Goal: Transaction & Acquisition: Purchase product/service

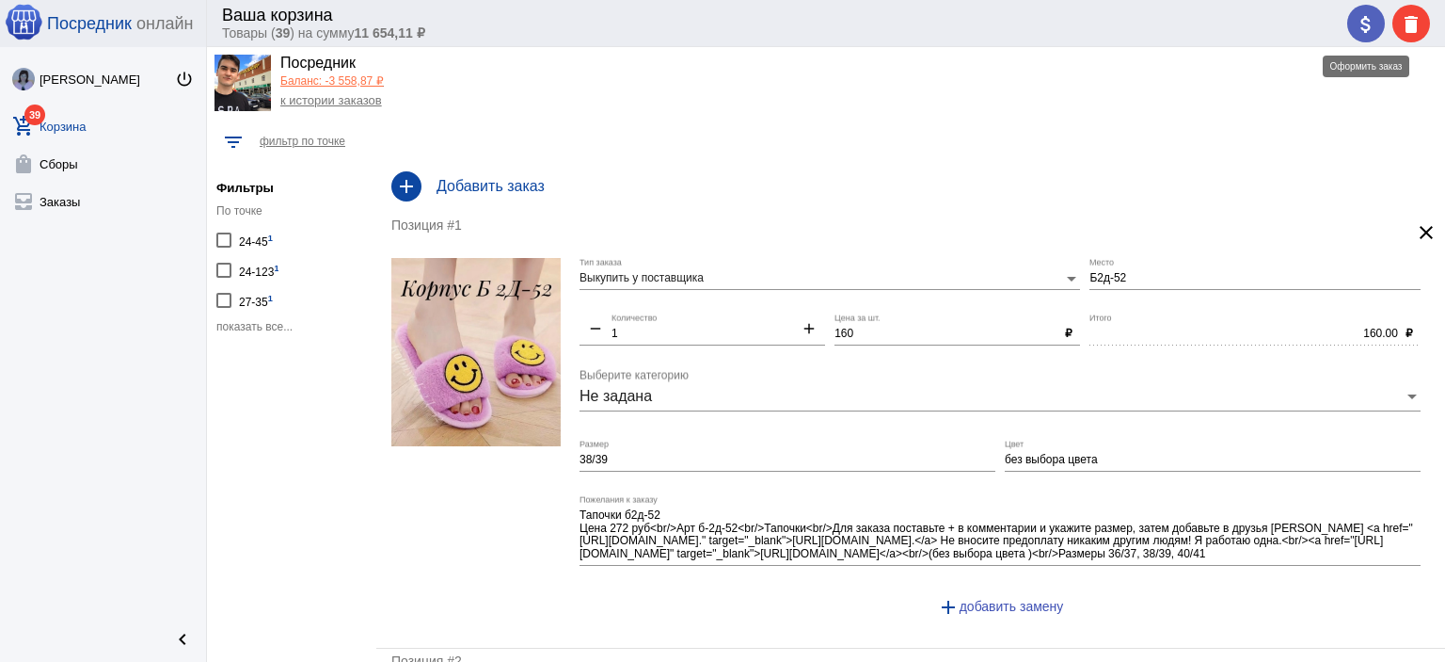
click at [1376, 24] on mat-icon "attach_money" at bounding box center [1366, 24] width 23 height 23
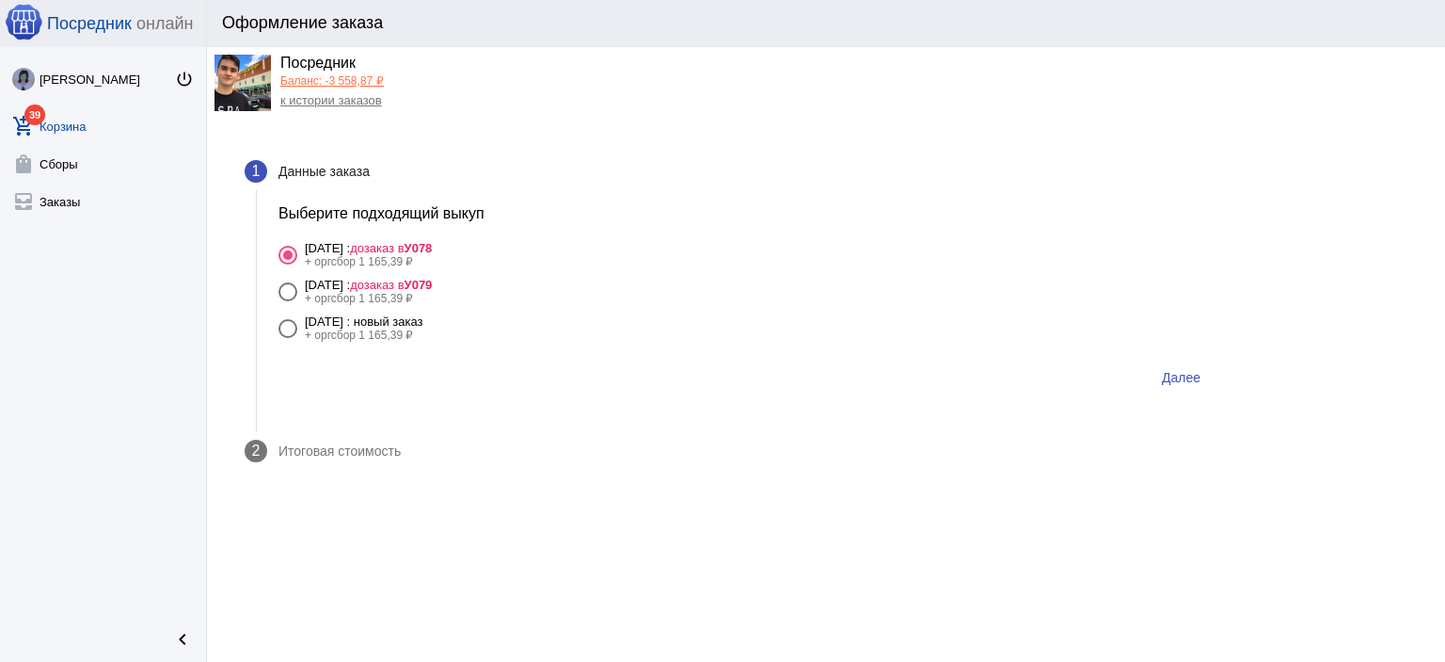
click at [423, 325] on div "[DATE] : новый заказ" at bounding box center [364, 321] width 119 height 14
click at [288, 338] on input "8 сентября Понедельник : новый заказ + оргсбор 1 165,39 ₽" at bounding box center [287, 338] width 1 height 1
radio input "true"
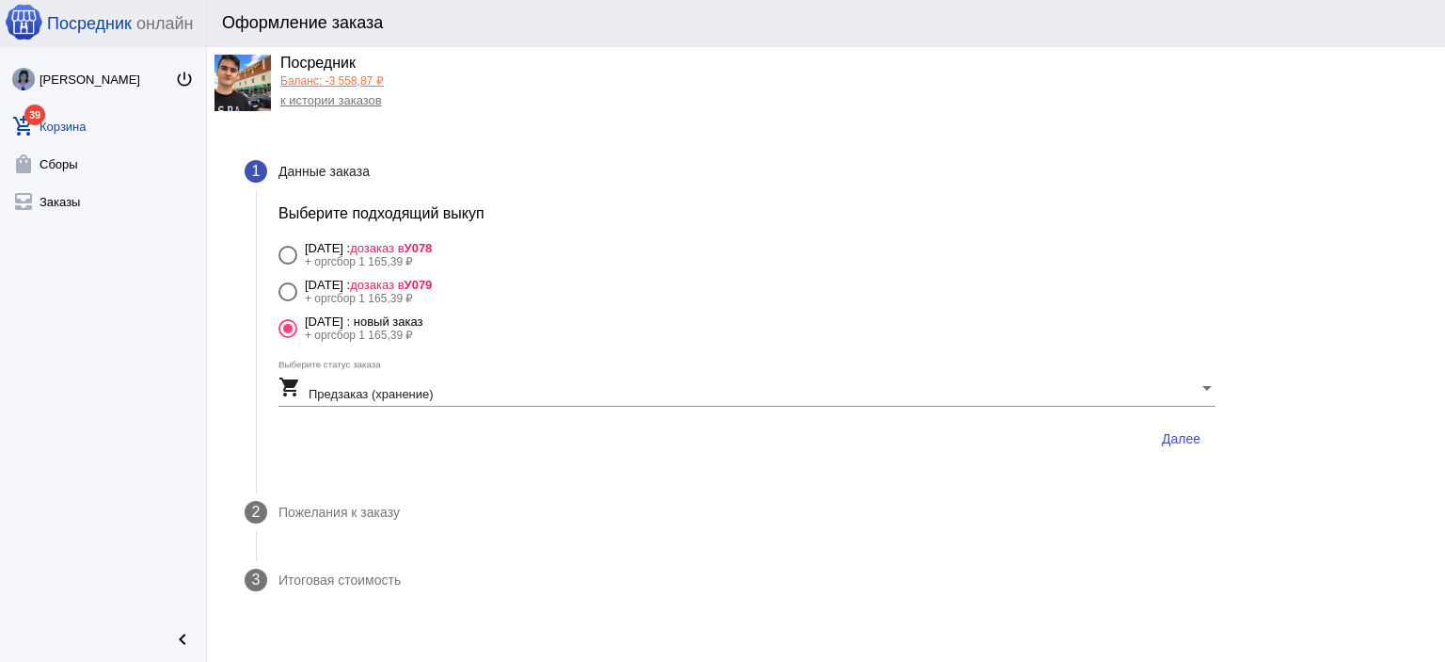
click at [1201, 447] on button "Далее" at bounding box center [1181, 439] width 69 height 34
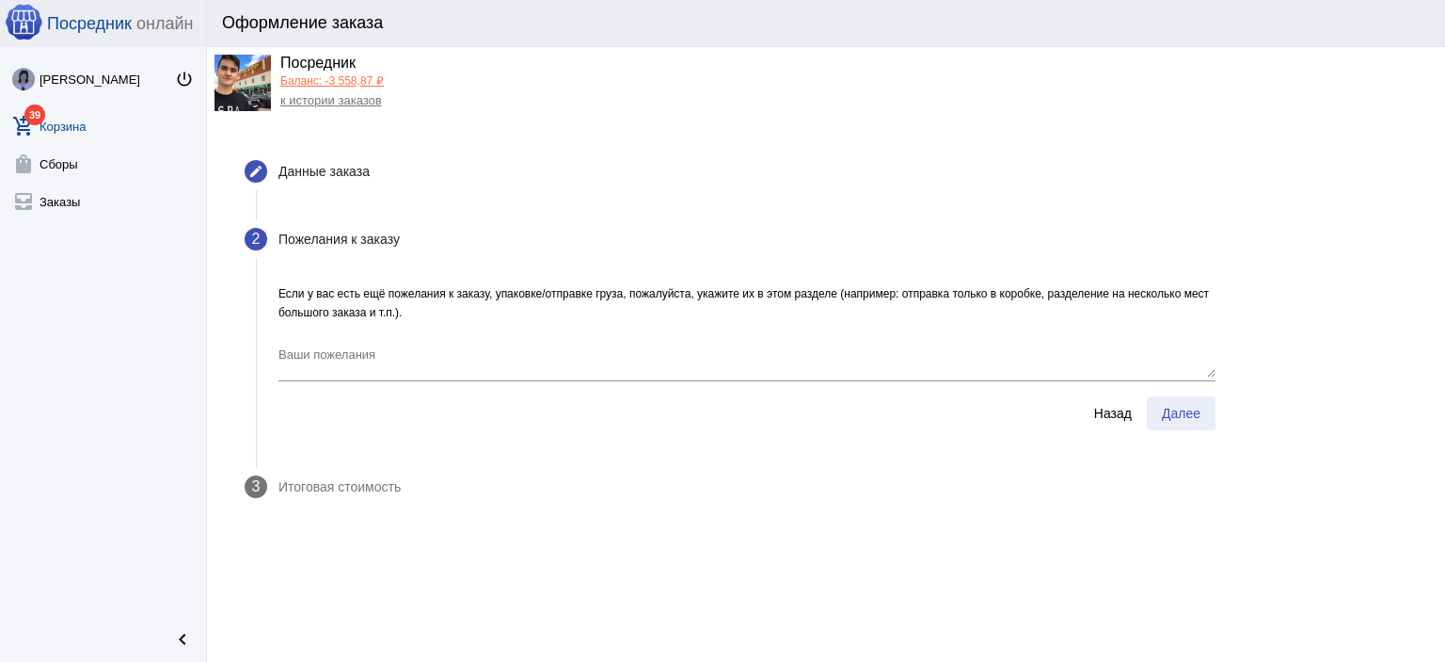
click at [1188, 423] on button "Далее" at bounding box center [1181, 413] width 69 height 34
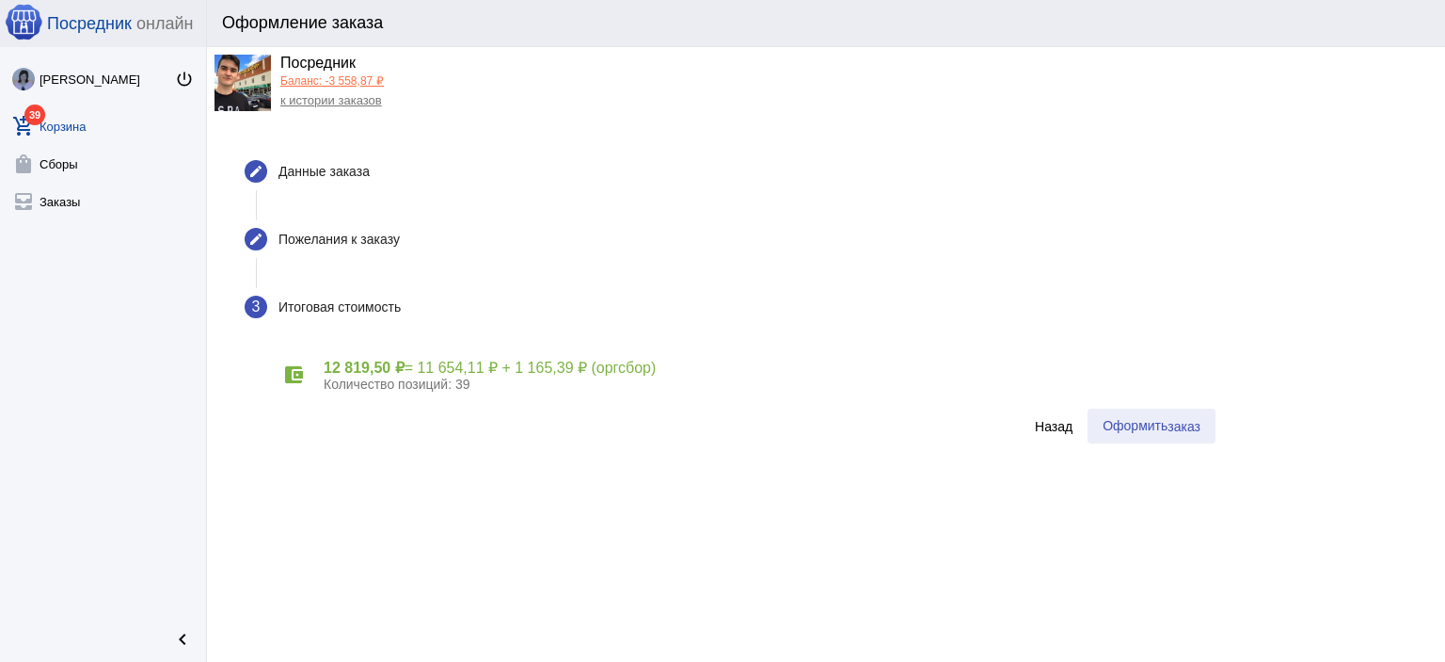
click at [1156, 430] on span "Оформить заказ" at bounding box center [1152, 425] width 98 height 15
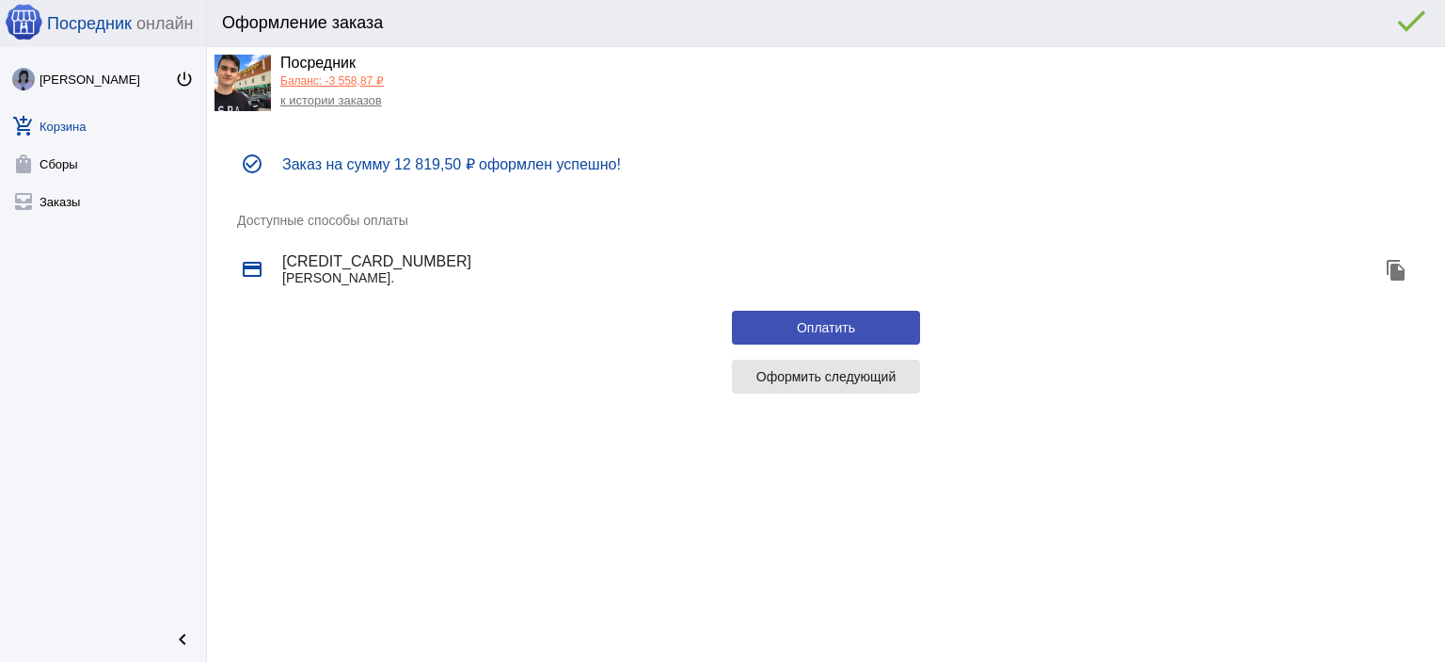
click at [884, 376] on span "Оформить следующий" at bounding box center [827, 376] width 140 height 15
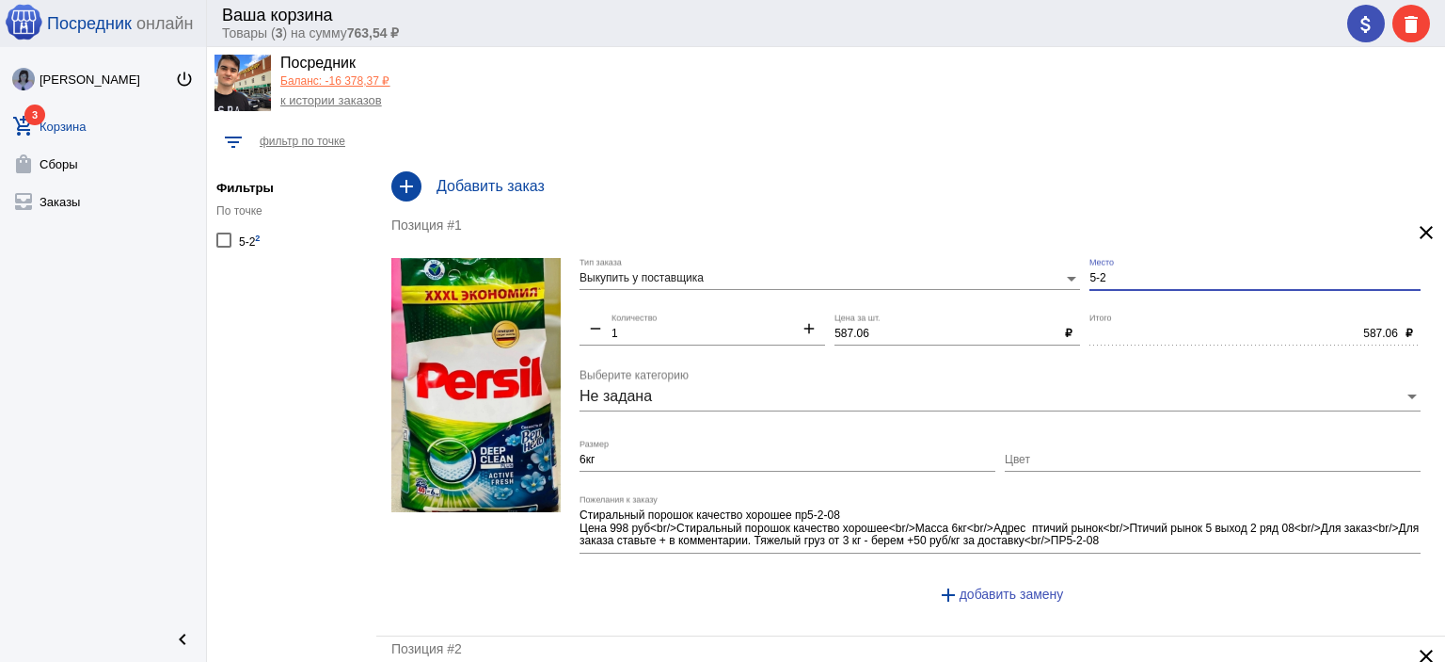
drag, startPoint x: 1109, startPoint y: 272, endPoint x: 1044, endPoint y: 260, distance: 67.0
click at [1046, 270] on div "Выкупить у поставщика Тип заказа 5-2 Место remove 1 Количество add 587.06 Цена …" at bounding box center [1005, 439] width 851 height 362
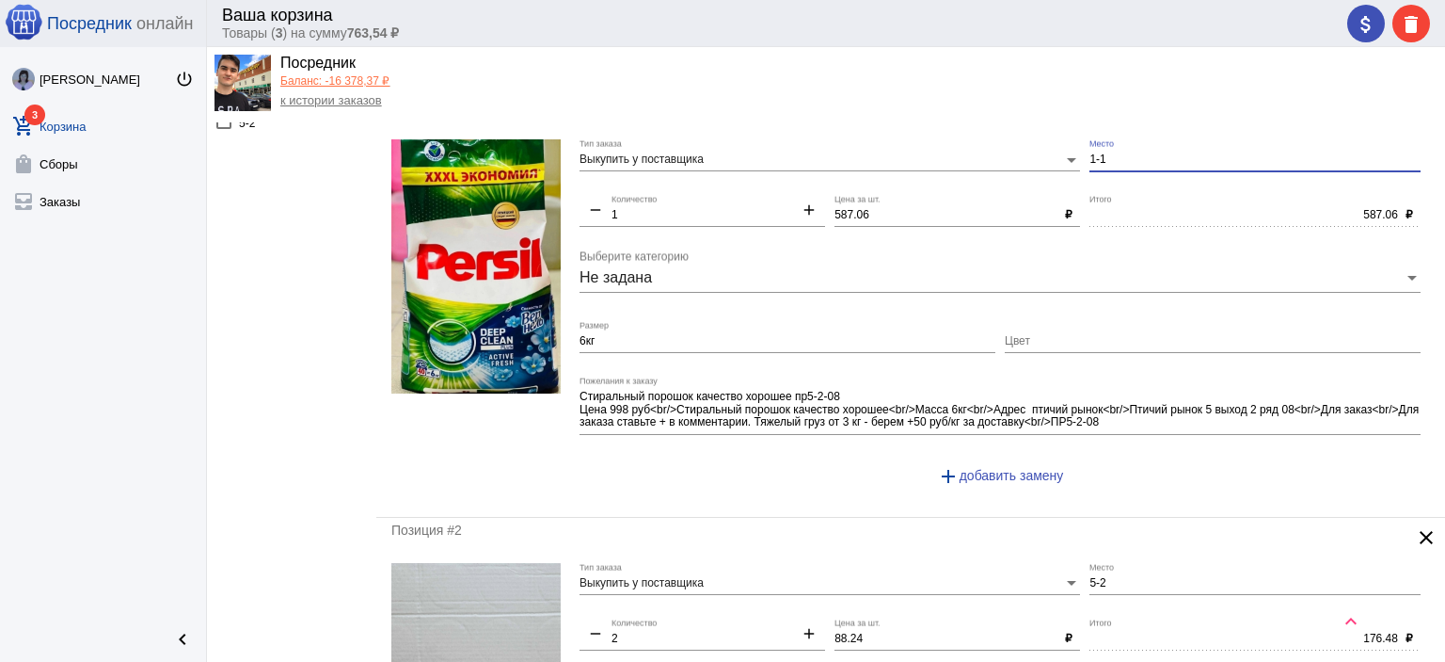
scroll to position [471, 0]
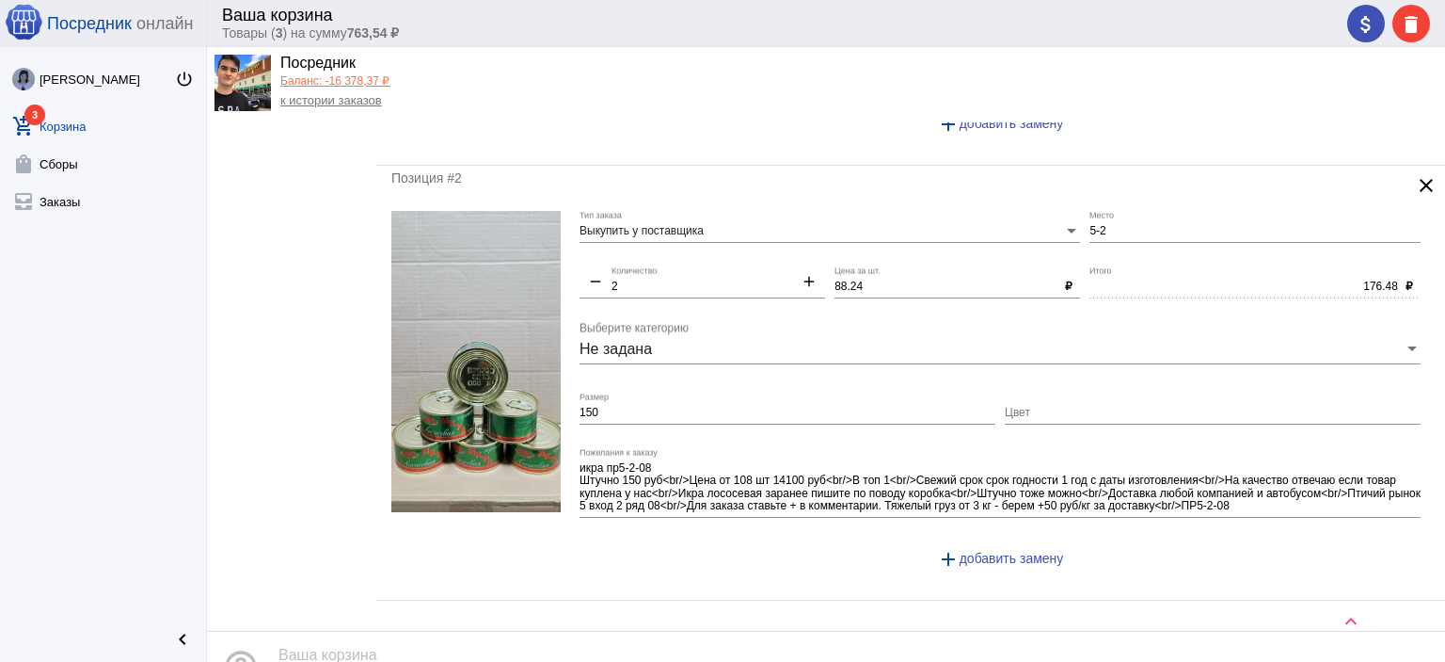
type input "1-1"
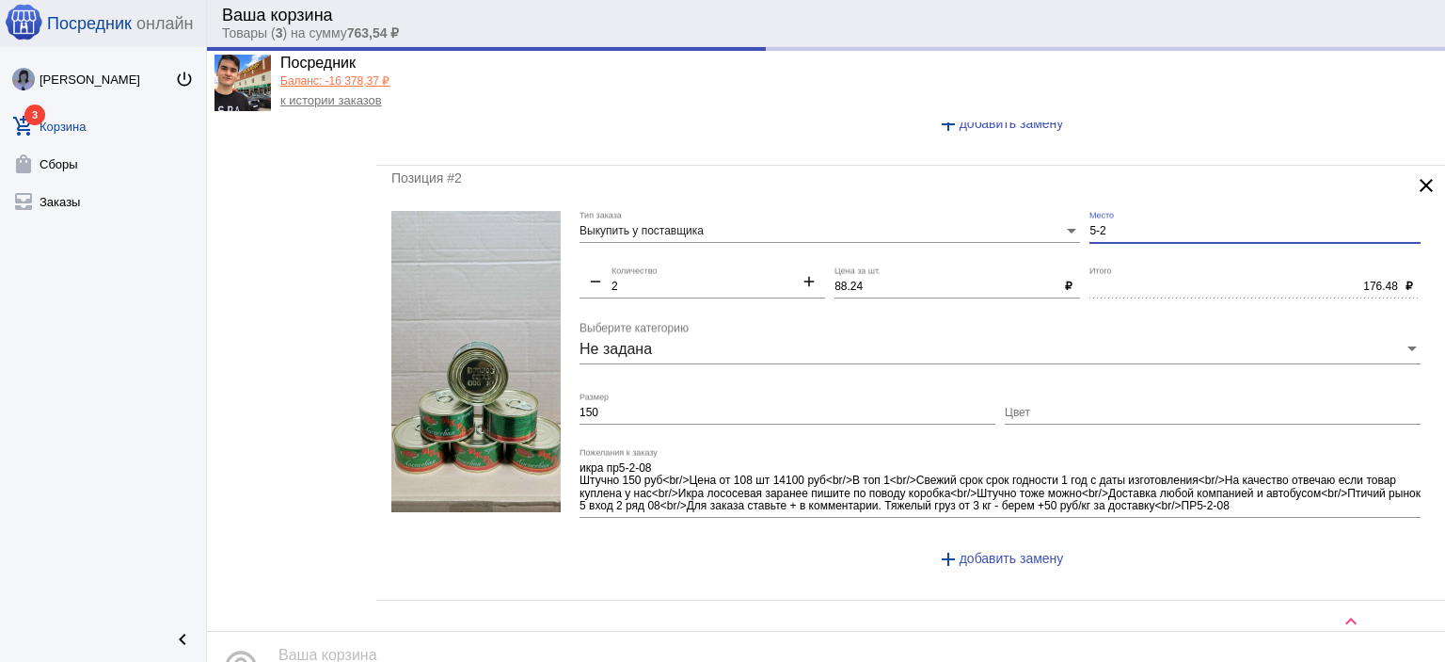
drag, startPoint x: 1107, startPoint y: 223, endPoint x: 1007, endPoint y: 180, distance: 108.7
click at [1028, 212] on div "Выкупить у поставщика Тип заказа 5-2 Место remove 2 Количество add 88.24 Цена з…" at bounding box center [1005, 398] width 851 height 375
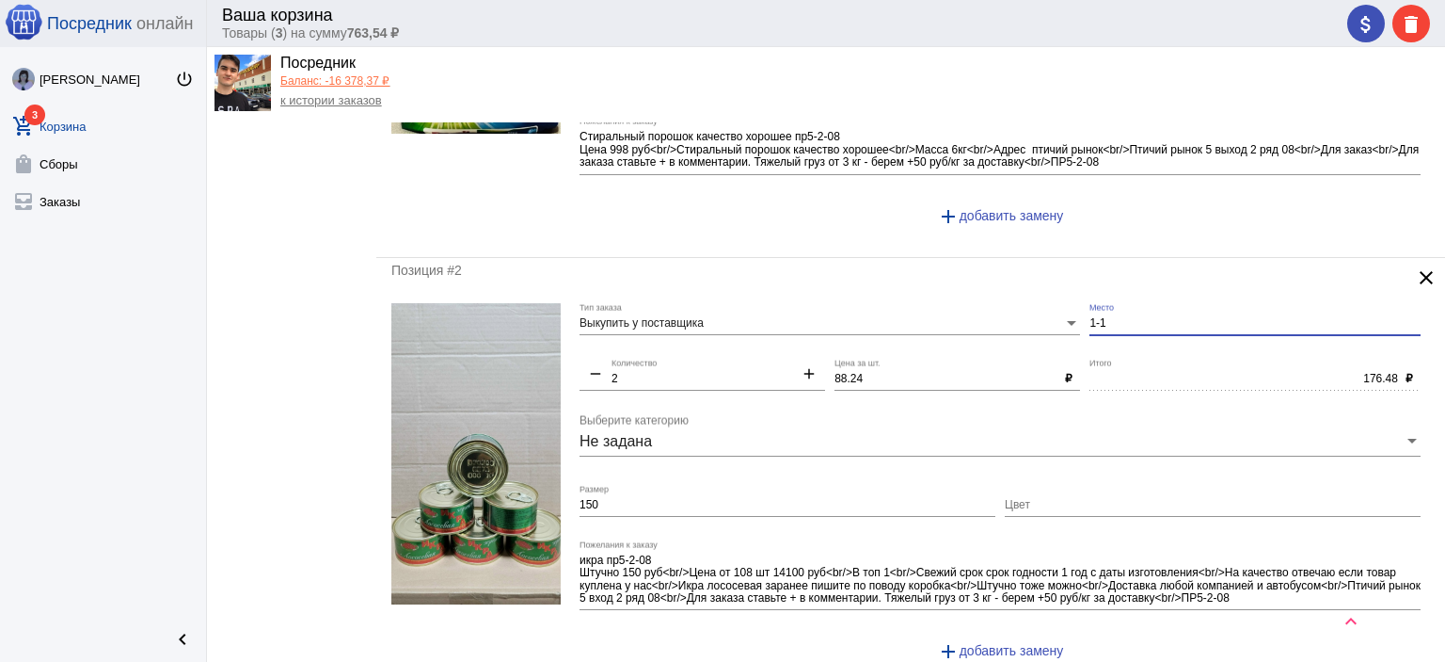
scroll to position [376, 0]
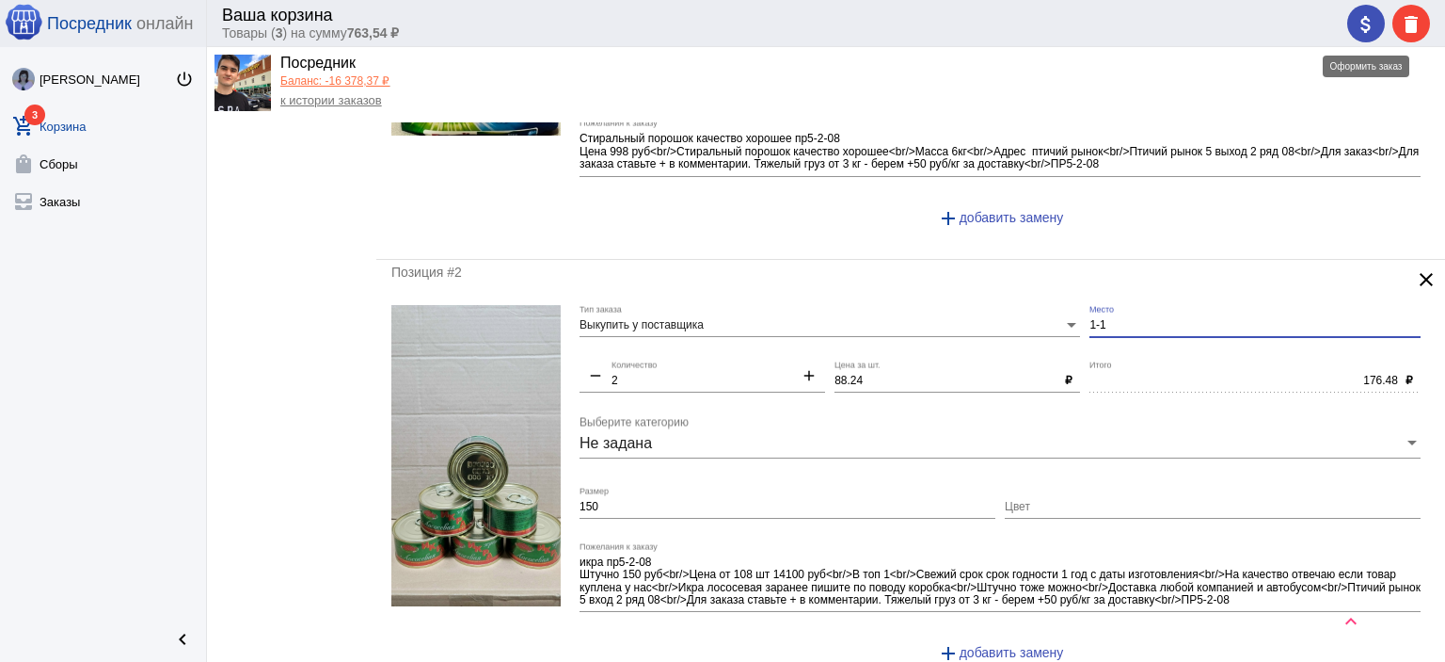
type input "1-1"
click at [1354, 18] on div "attach_money delete" at bounding box center [1389, 24] width 83 height 38
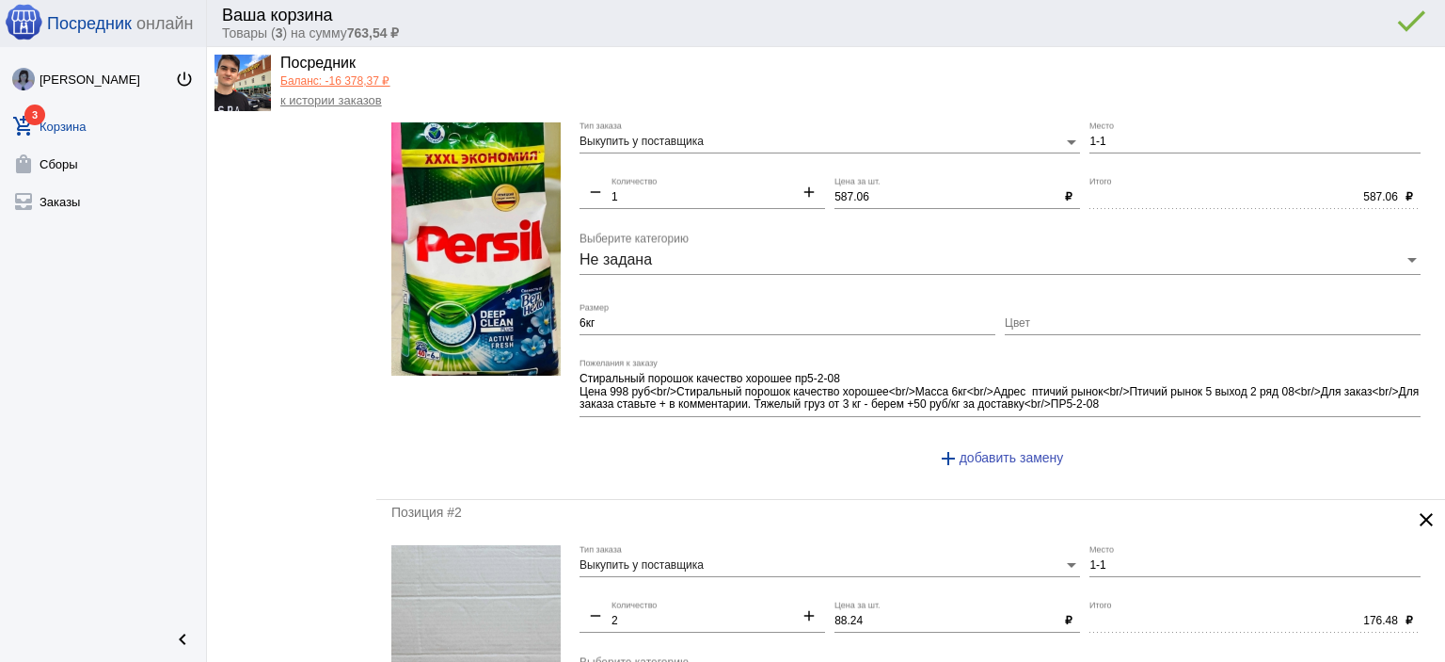
scroll to position [0, 0]
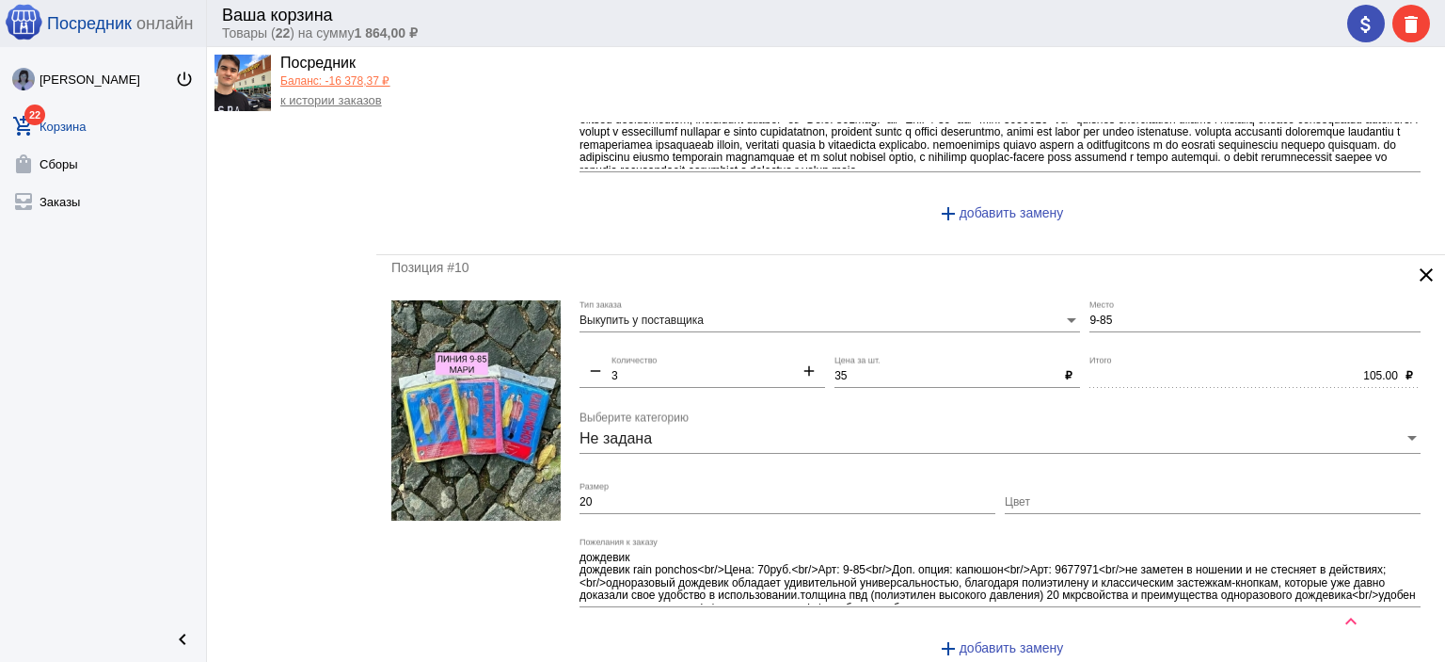
scroll to position [3858, 0]
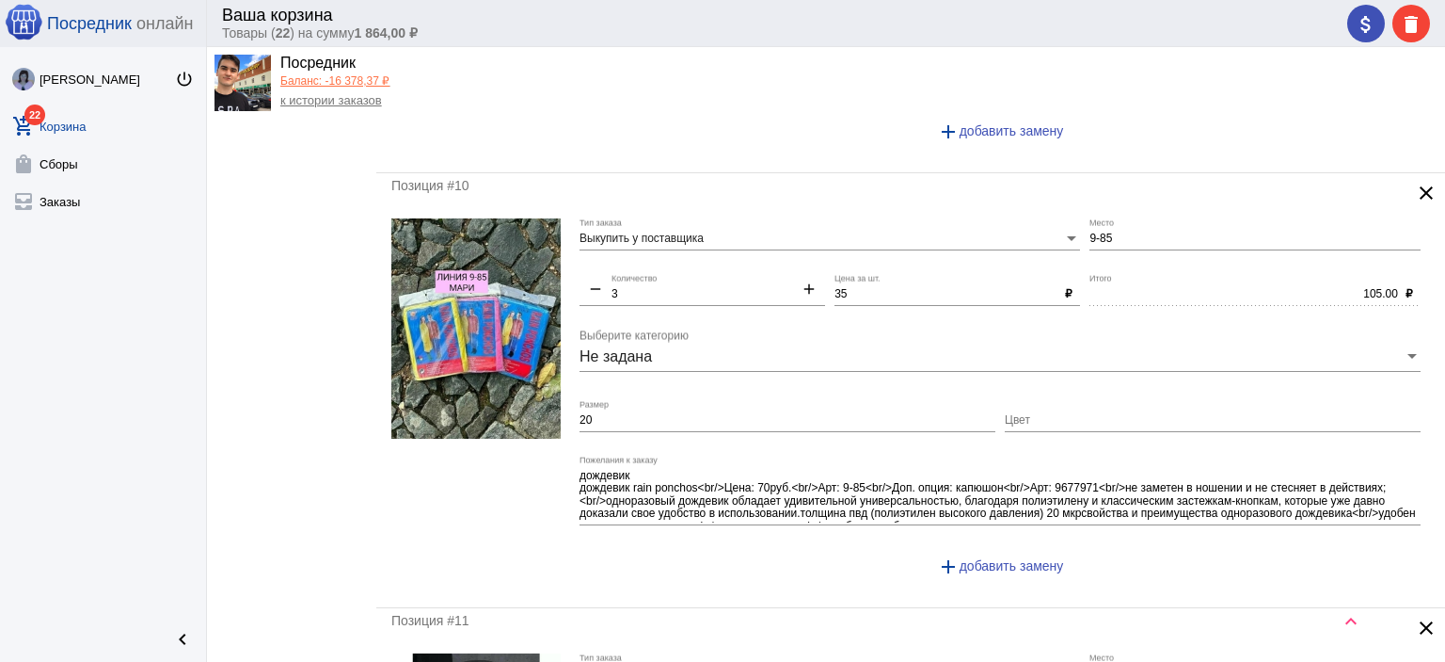
click at [1415, 184] on mat-icon "clear" at bounding box center [1426, 193] width 23 height 23
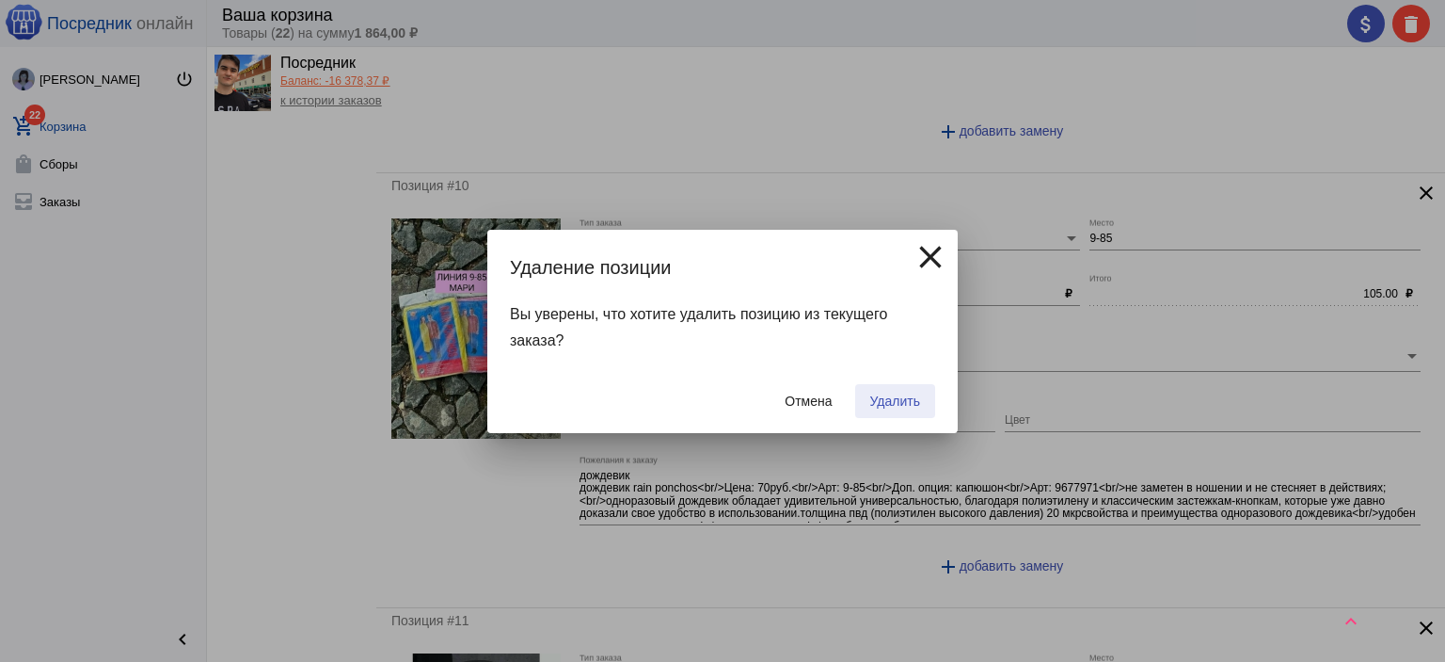
click at [908, 400] on span "Удалить" at bounding box center [895, 400] width 50 height 15
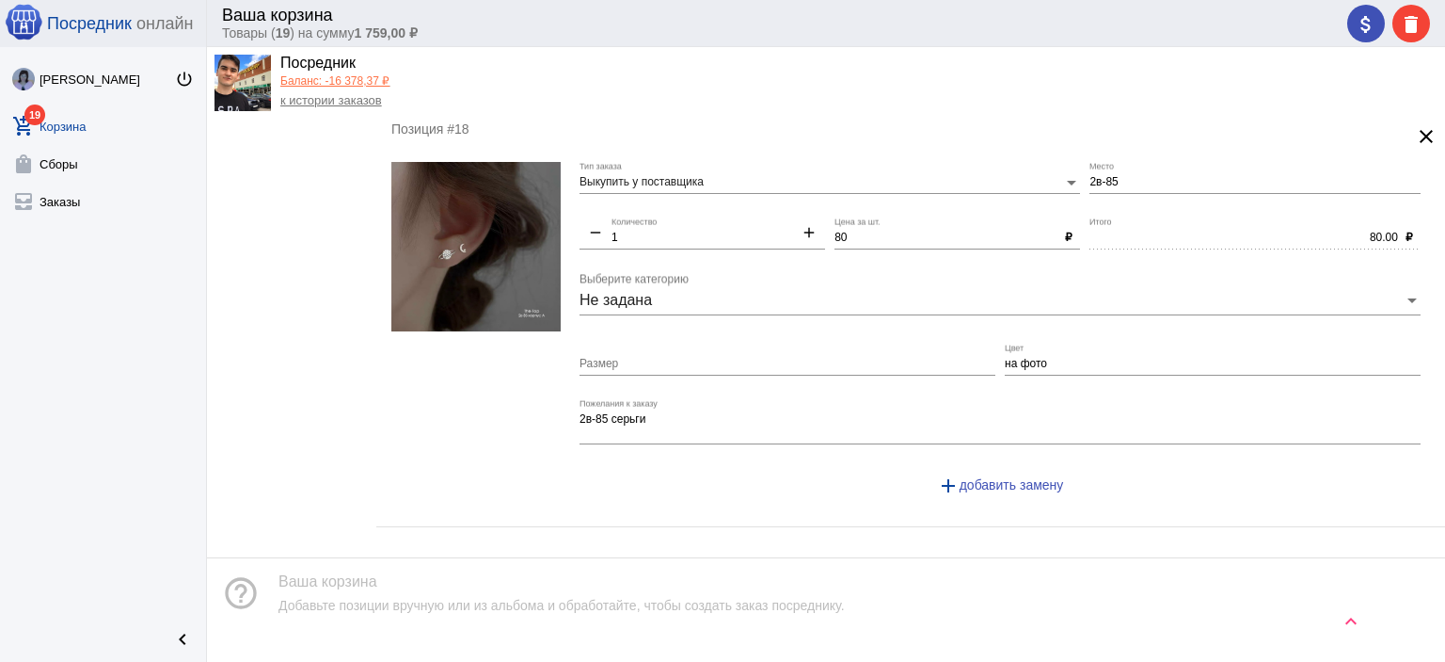
scroll to position [7009, 0]
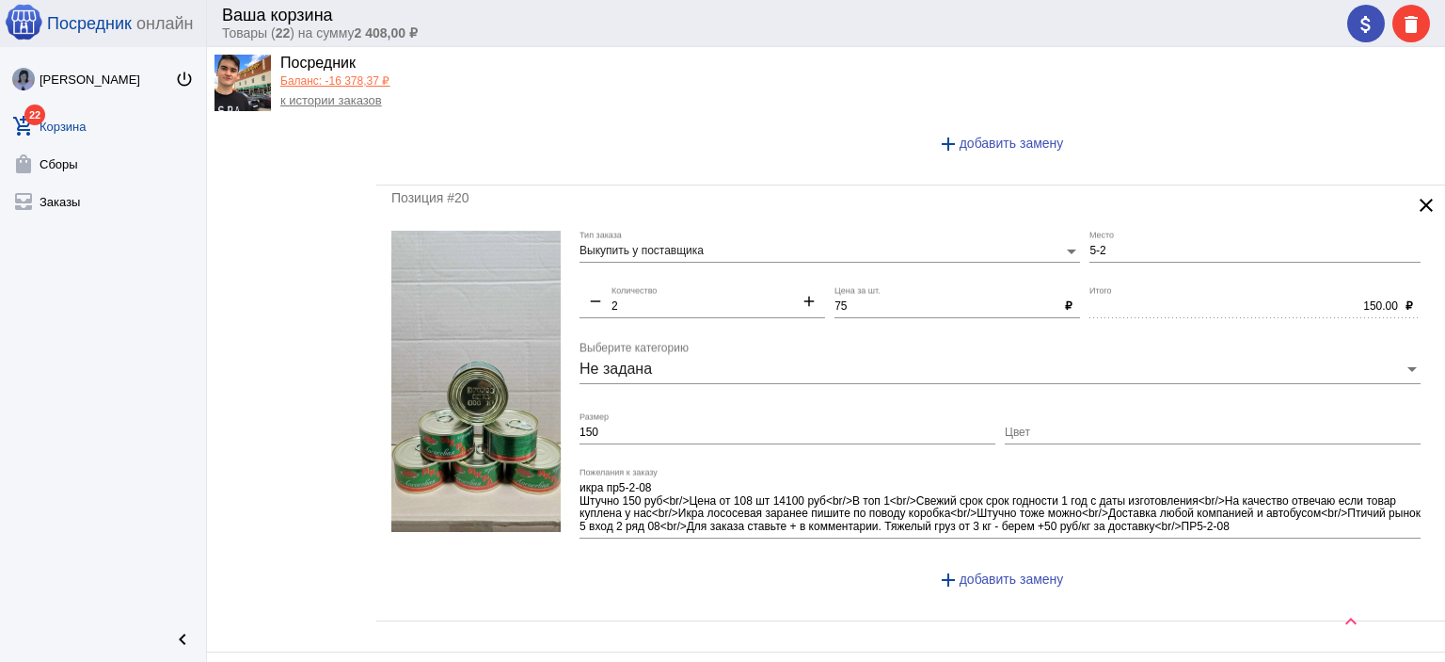
scroll to position [7687, 0]
drag, startPoint x: 1139, startPoint y: 217, endPoint x: 1045, endPoint y: 223, distance: 93.3
click at [1045, 231] on div "Выкупить у поставщика Тип заказа 5-2 Место remove 2 Количество add 75 Цена за ш…" at bounding box center [1005, 418] width 851 height 375
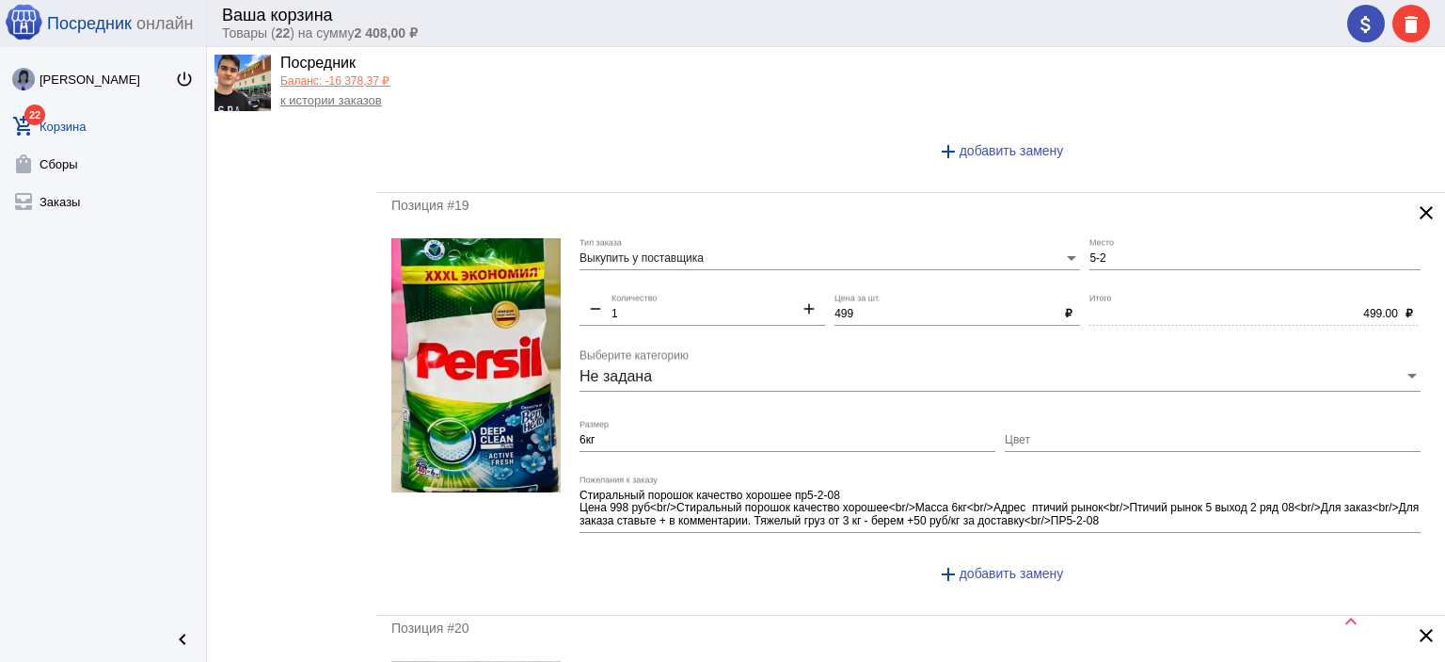
scroll to position [7217, 0]
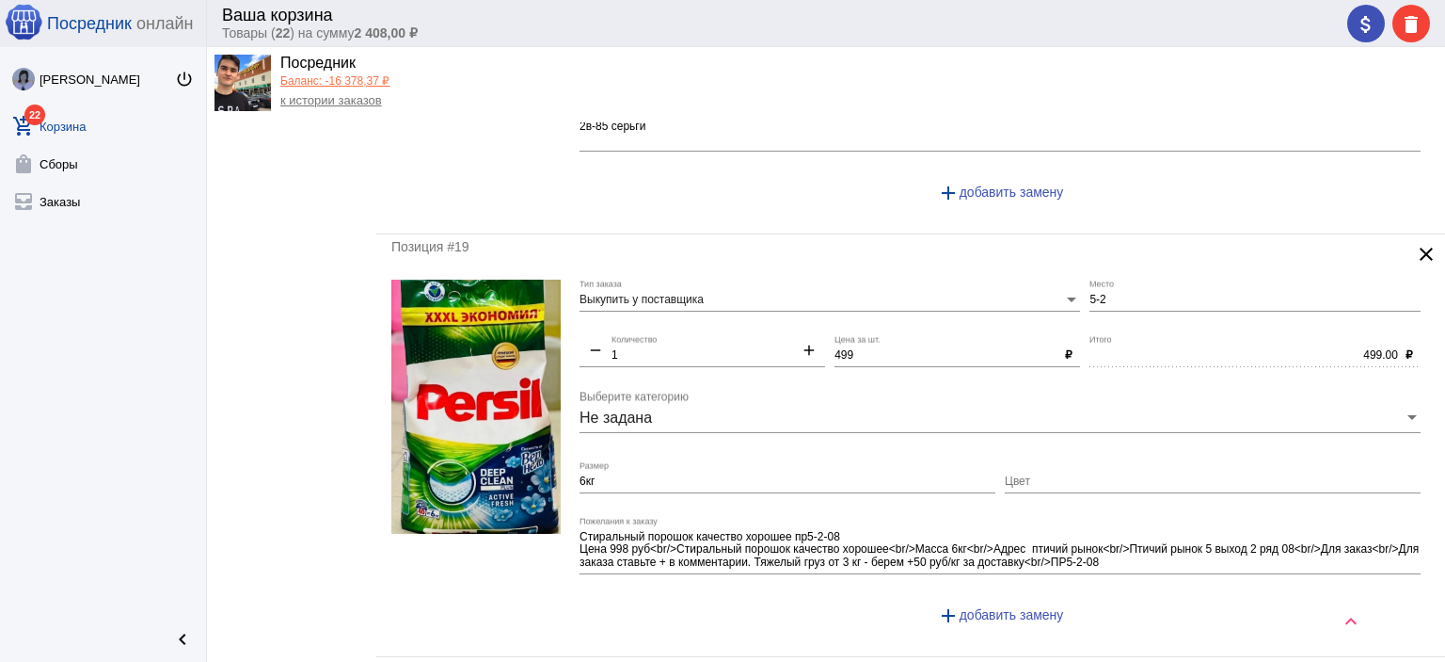
type input "1-1"
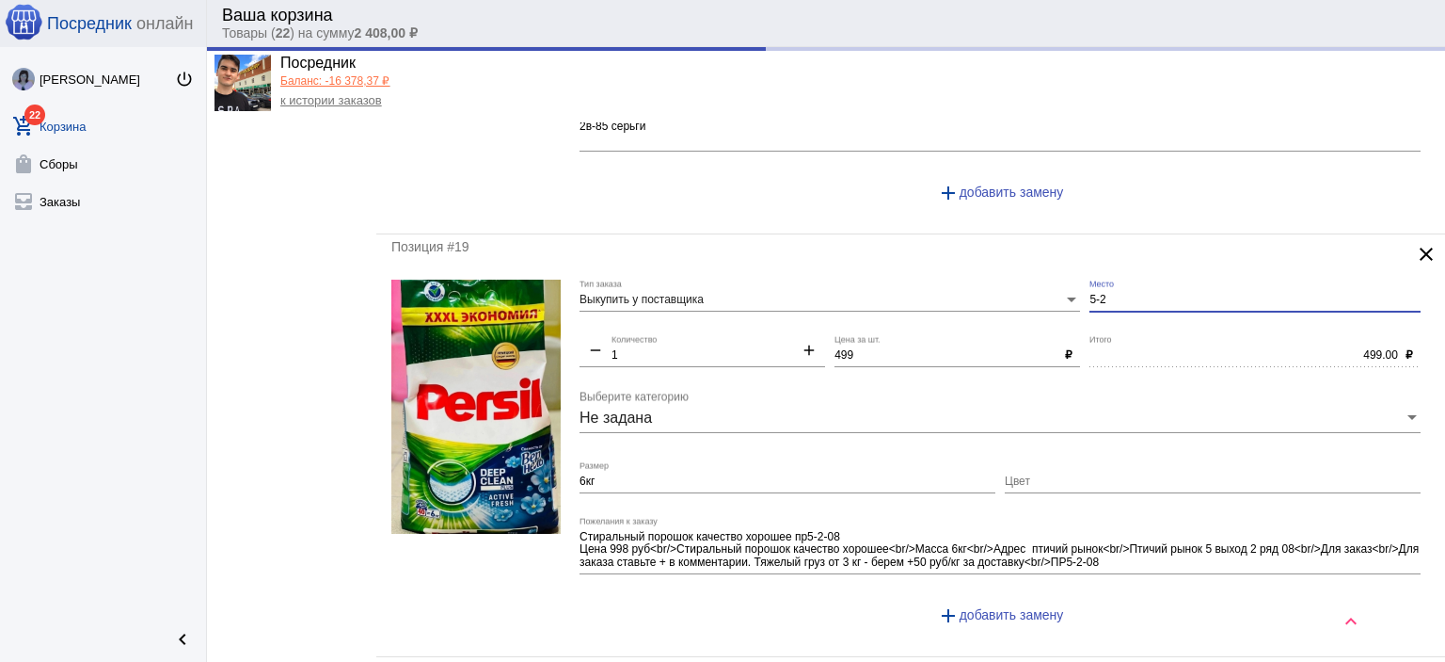
drag, startPoint x: 1093, startPoint y: 261, endPoint x: 1043, endPoint y: 256, distance: 50.1
click at [1043, 279] on div "Выкупить у поставщика Тип заказа 5-2 Место remove 1 Количество add 499 Цена за …" at bounding box center [1005, 460] width 851 height 362
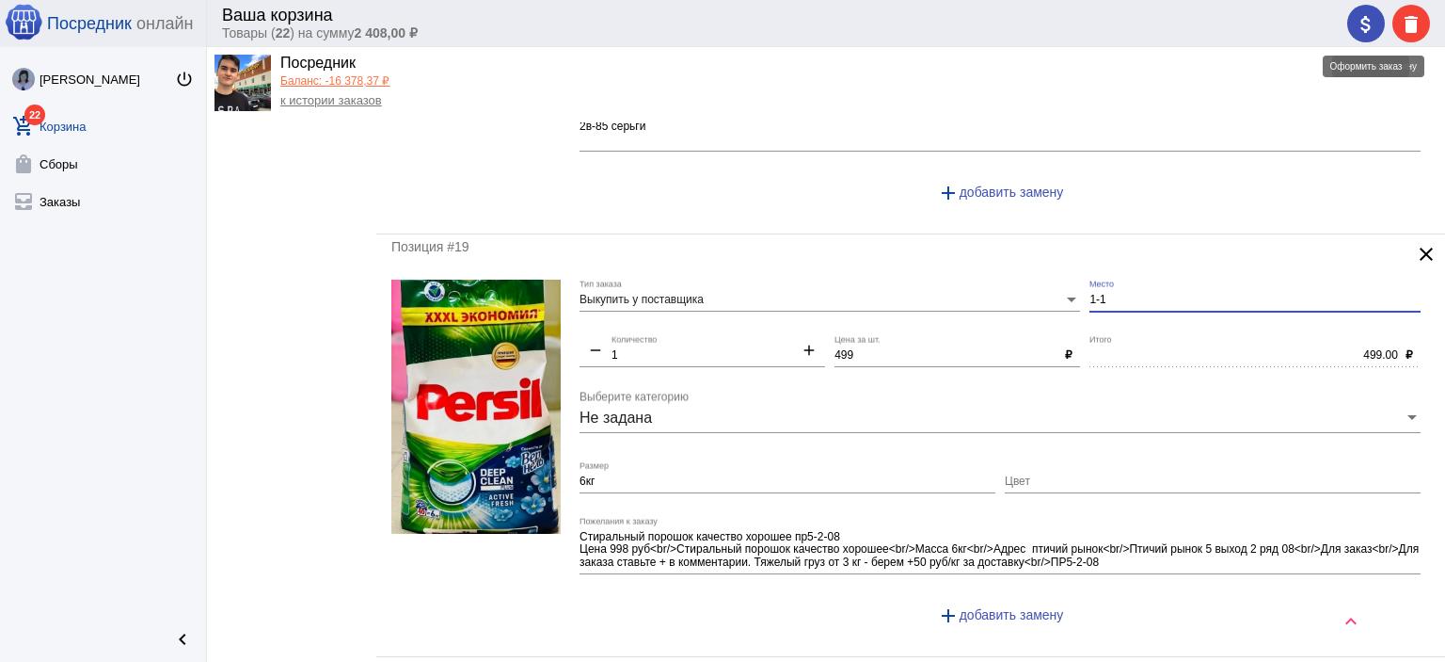
type input "1-1"
click at [1366, 23] on div "attach_money delete" at bounding box center [1389, 24] width 83 height 38
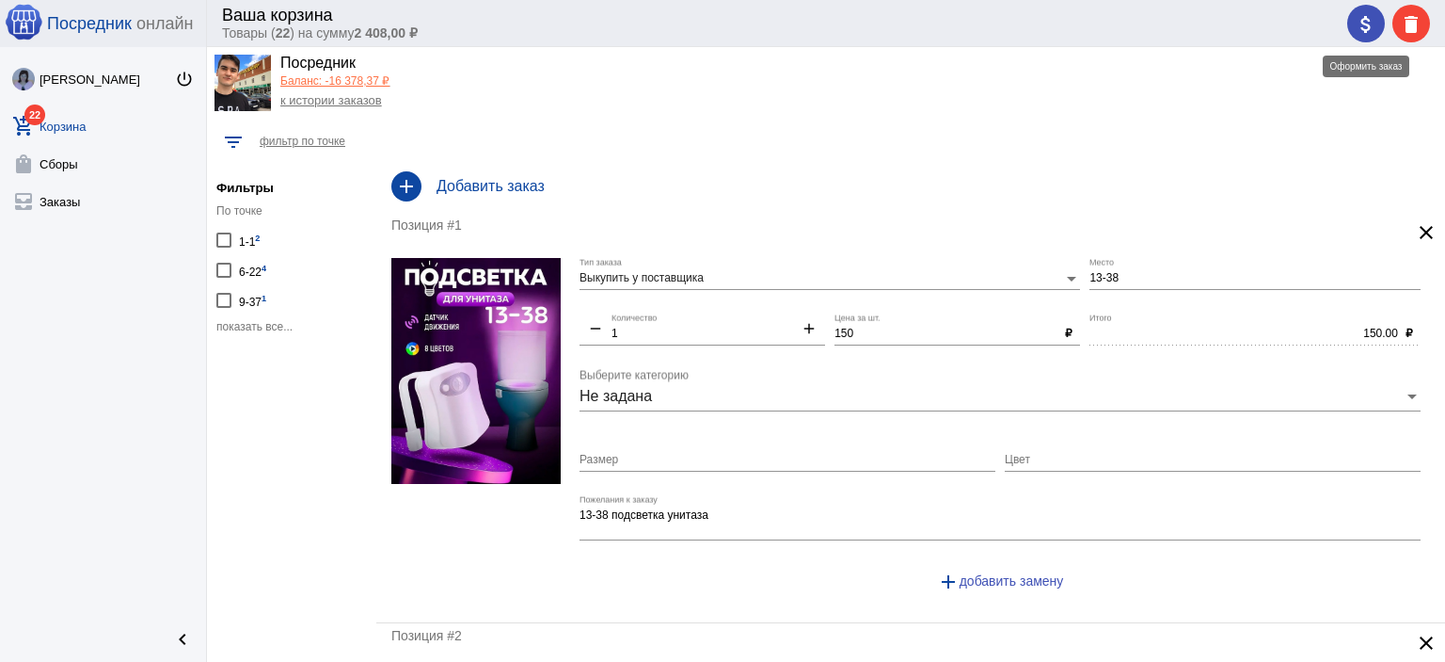
click at [1349, 22] on button "attach_money" at bounding box center [1367, 24] width 38 height 38
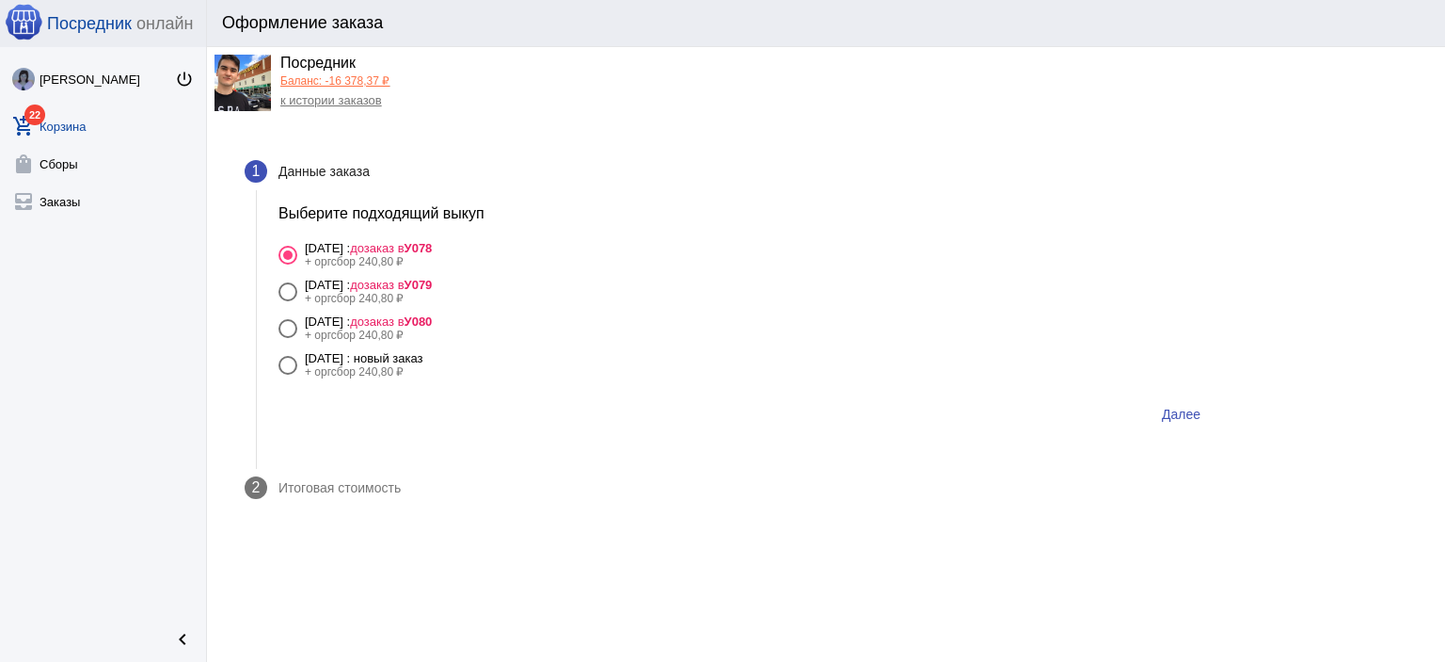
click at [351, 327] on div "[DATE] : дозаказ в У080" at bounding box center [368, 321] width 127 height 14
click at [288, 338] on input "[DATE] : дозаказ в У080 + оргсбор 240,80 ₽" at bounding box center [287, 338] width 1 height 1
radio input "true"
click at [1202, 416] on button "Далее" at bounding box center [1181, 414] width 69 height 34
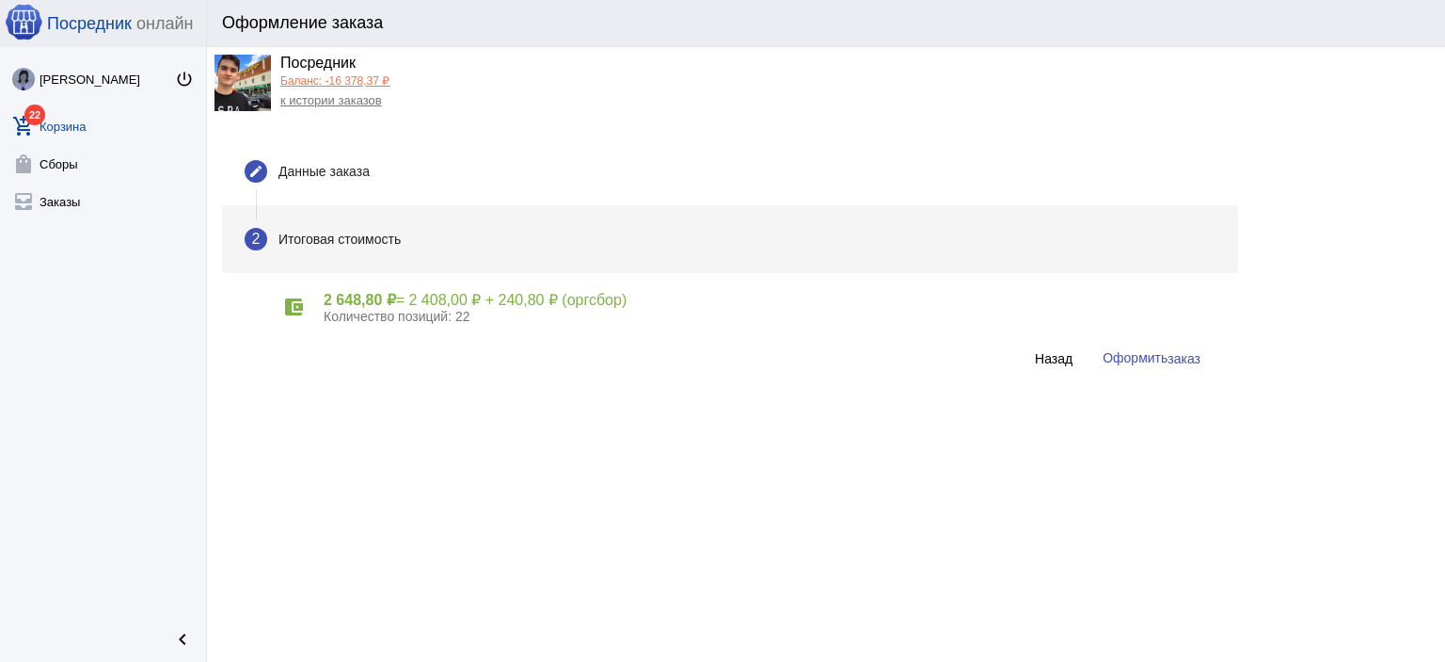
click at [1188, 364] on span "заказ" at bounding box center [1184, 358] width 33 height 15
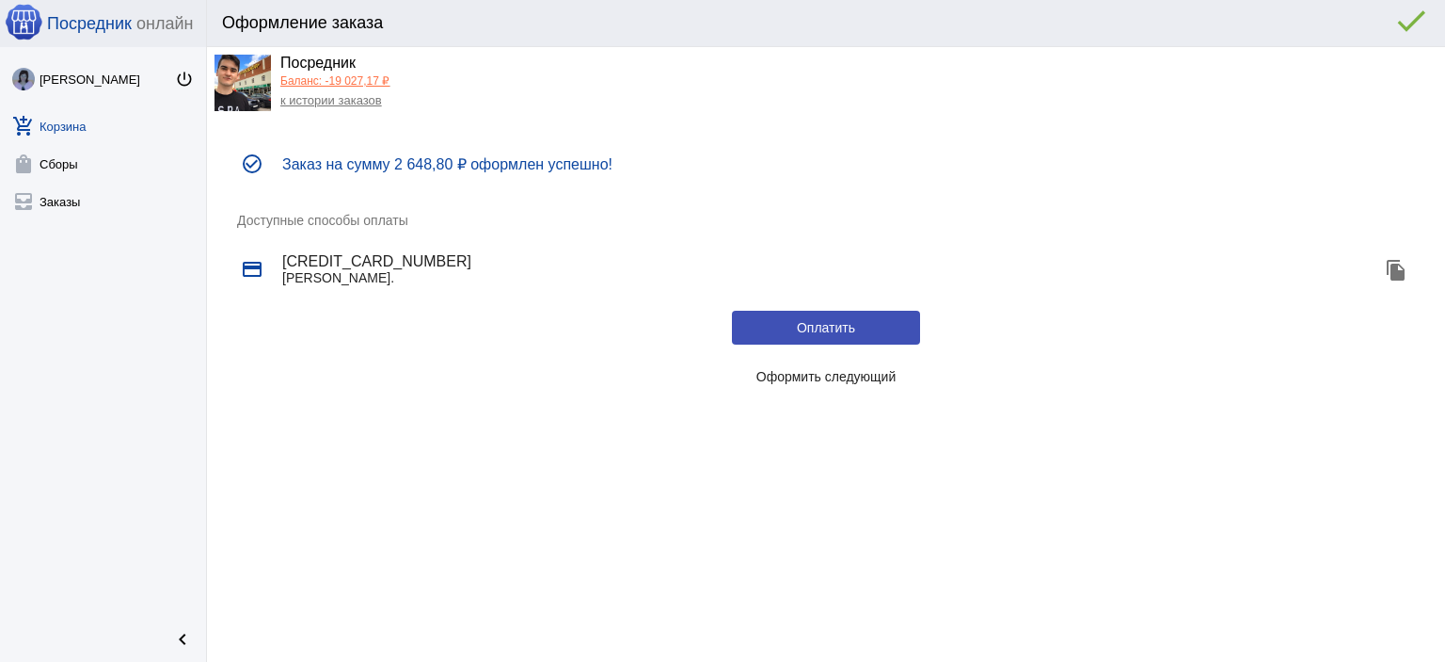
click at [871, 366] on button "Оформить следующий" at bounding box center [826, 376] width 188 height 34
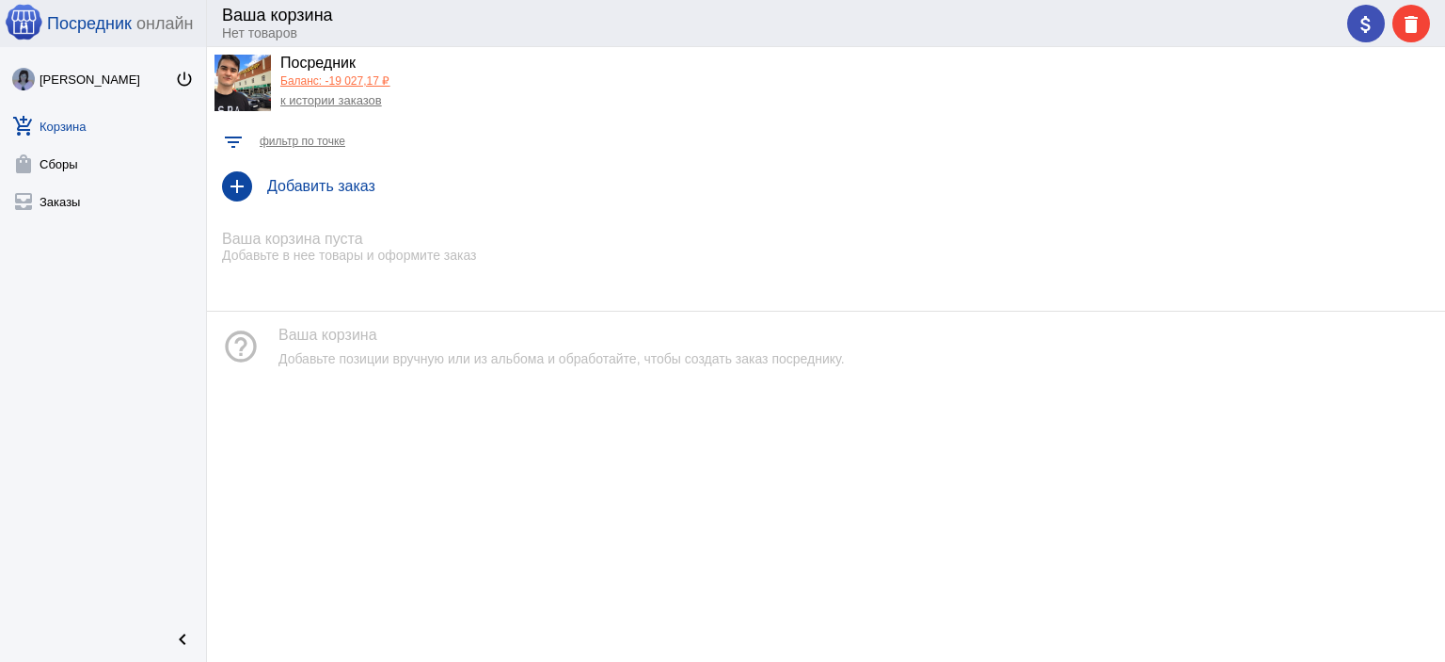
click at [362, 77] on link "Баланс: -19 027,17 ₽" at bounding box center [334, 80] width 109 height 13
